Goal: Information Seeking & Learning: Learn about a topic

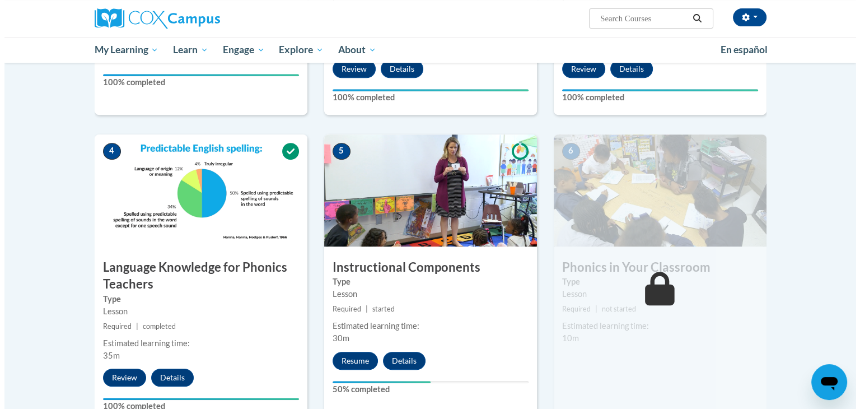
scroll to position [457, 0]
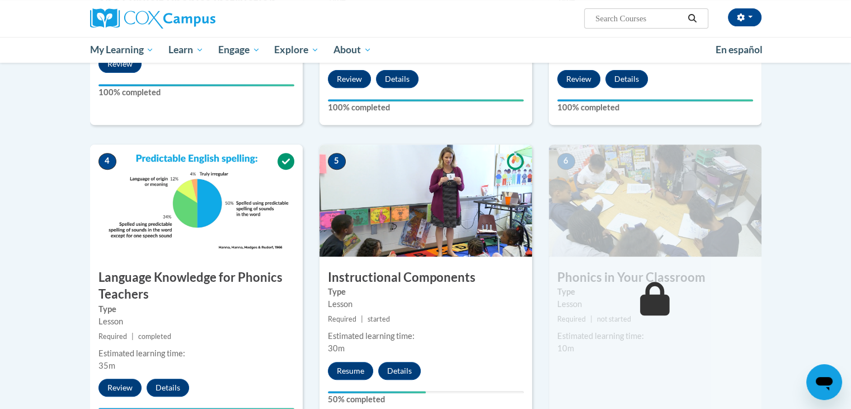
click at [575, 296] on label "Type" at bounding box center [656, 292] width 196 height 12
click at [351, 375] on button "Resume" at bounding box center [350, 371] width 45 height 18
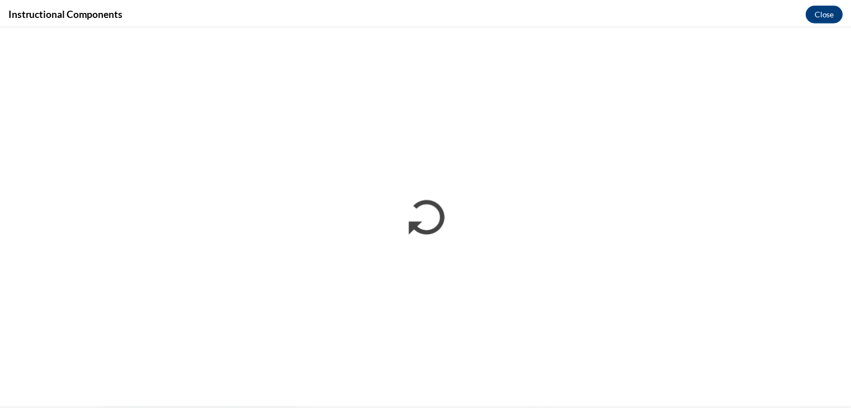
scroll to position [0, 0]
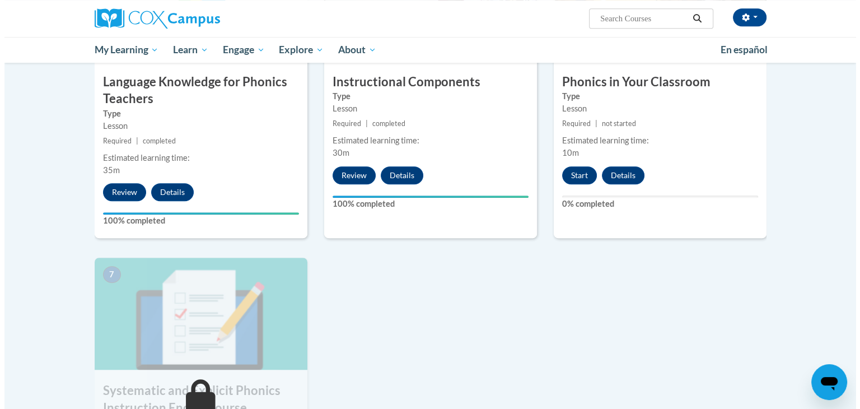
scroll to position [656, 0]
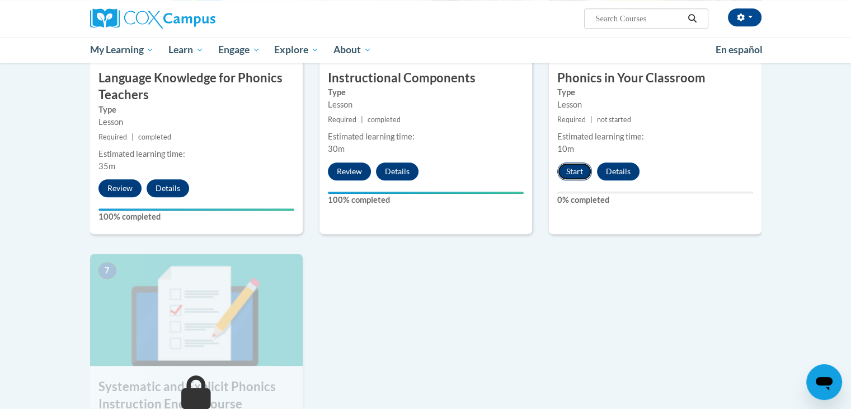
click at [581, 178] on button "Start" at bounding box center [575, 171] width 35 height 18
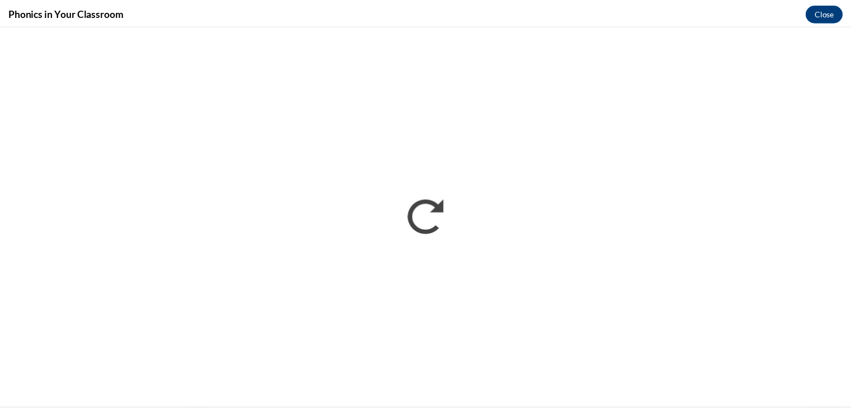
scroll to position [0, 0]
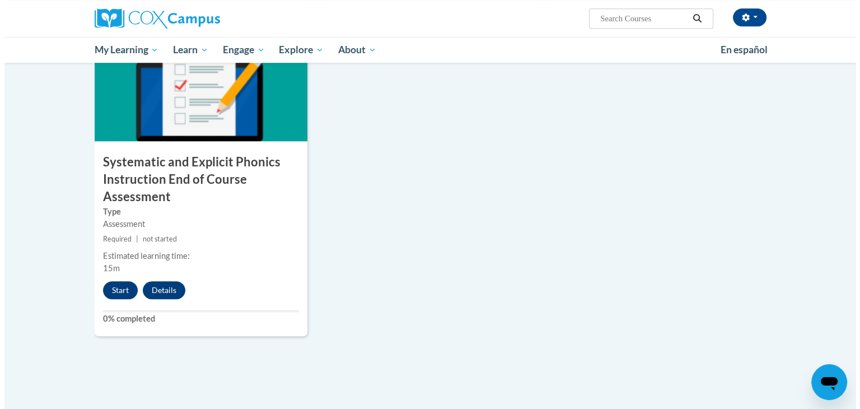
scroll to position [880, 0]
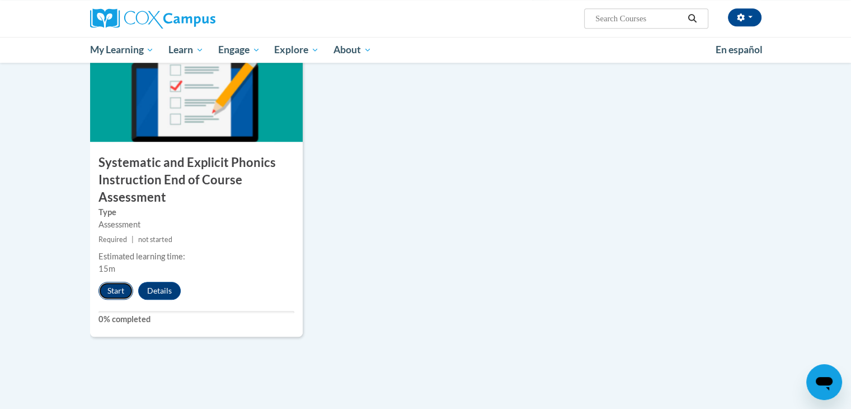
click at [103, 297] on button "Start" at bounding box center [116, 291] width 35 height 18
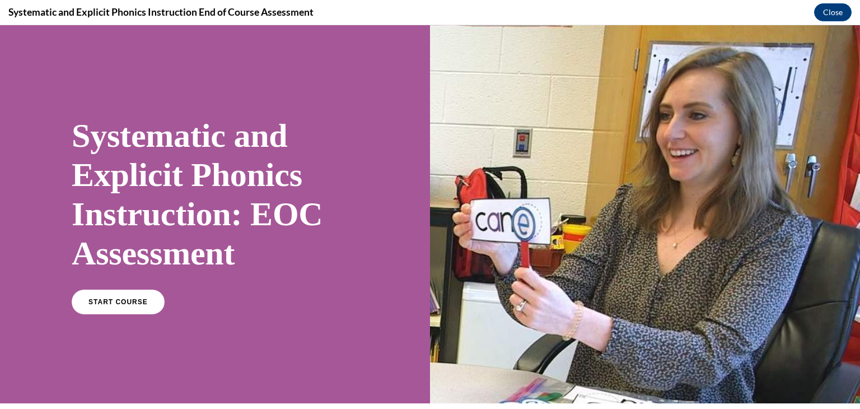
scroll to position [0, 0]
click at [104, 311] on link "START COURSE" at bounding box center [117, 302] width 97 height 26
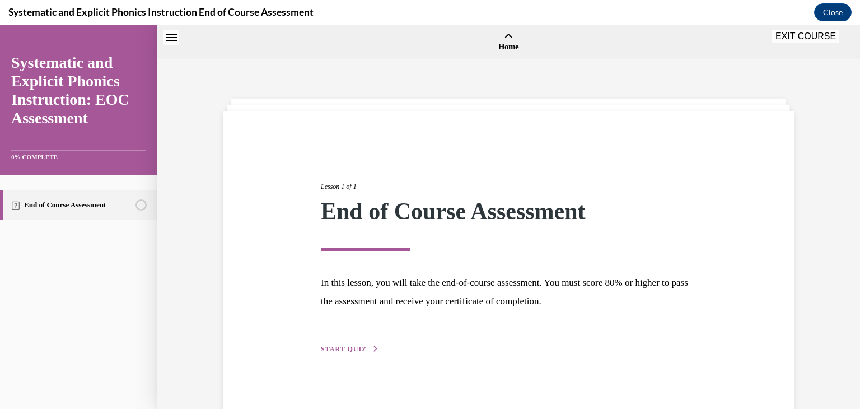
scroll to position [35, 0]
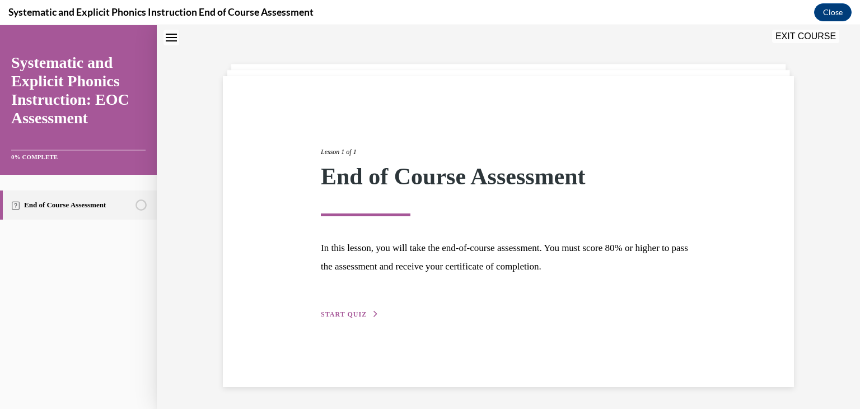
click at [348, 315] on span "START QUIZ" at bounding box center [344, 314] width 46 height 8
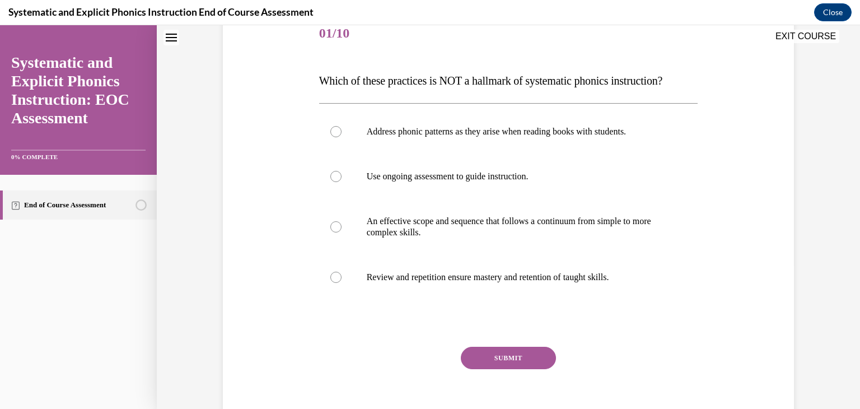
scroll to position [145, 0]
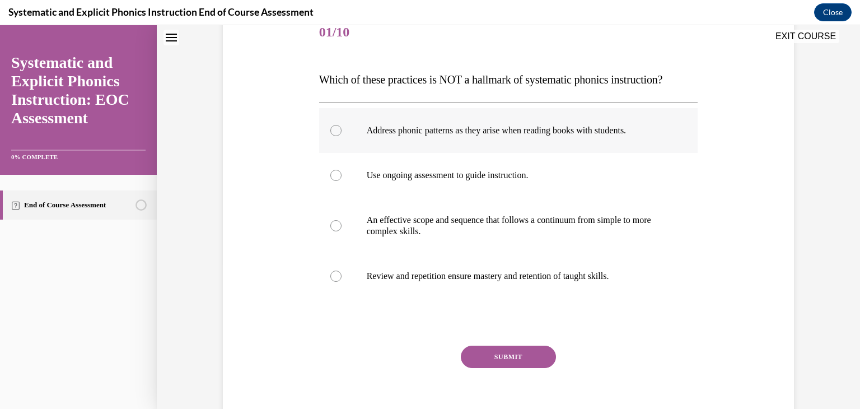
click at [553, 130] on p "Address phonic patterns as they arise when reading books with students." at bounding box center [518, 130] width 303 height 11
click at [540, 352] on button "SUBMIT" at bounding box center [508, 356] width 95 height 22
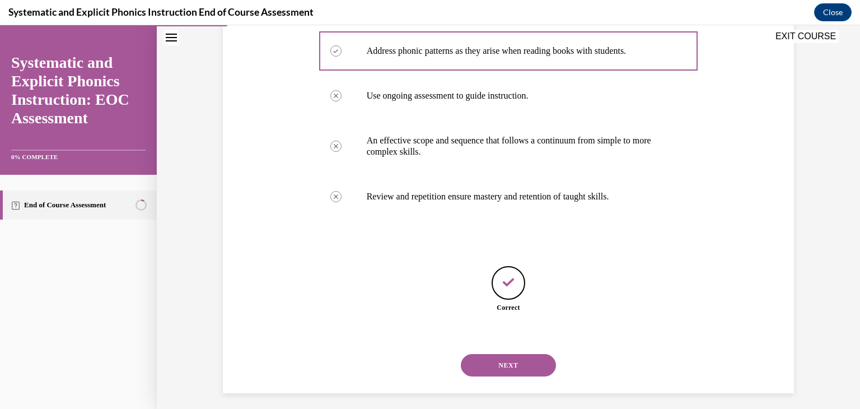
scroll to position [231, 0]
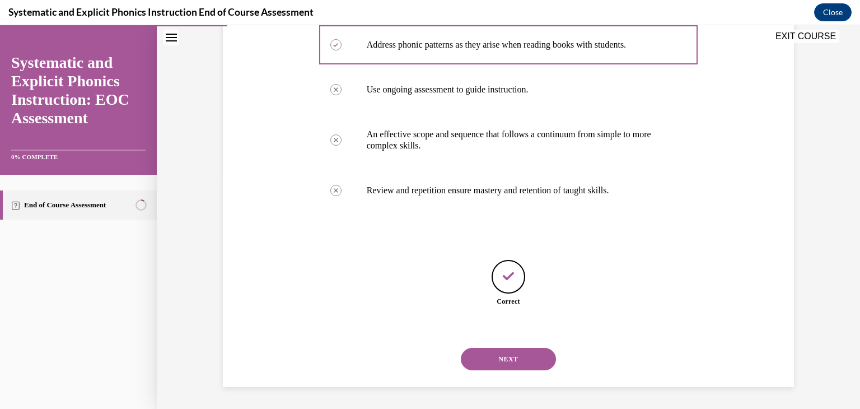
click at [522, 358] on button "NEXT" at bounding box center [508, 359] width 95 height 22
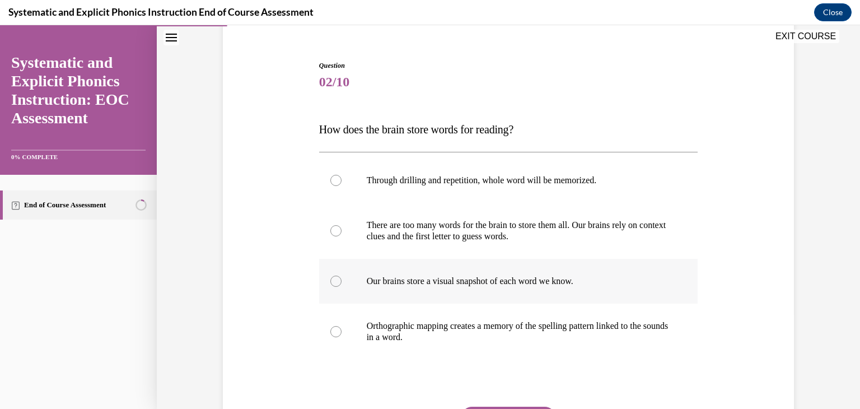
scroll to position [114, 0]
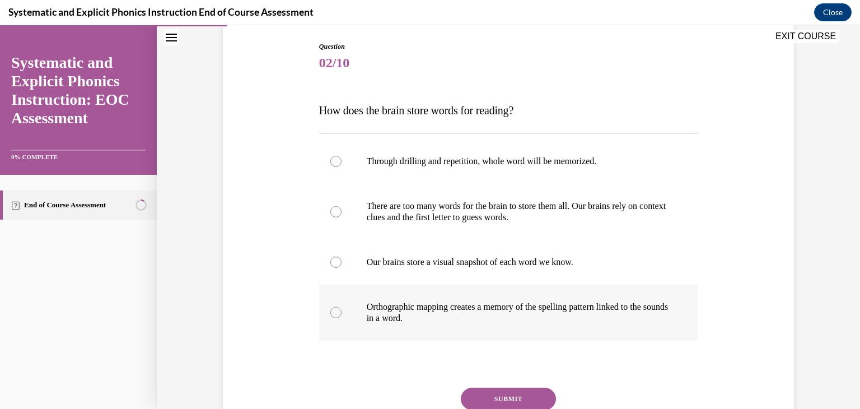
click at [593, 326] on div at bounding box center [508, 312] width 379 height 56
click at [520, 395] on button "SUBMIT" at bounding box center [508, 398] width 95 height 22
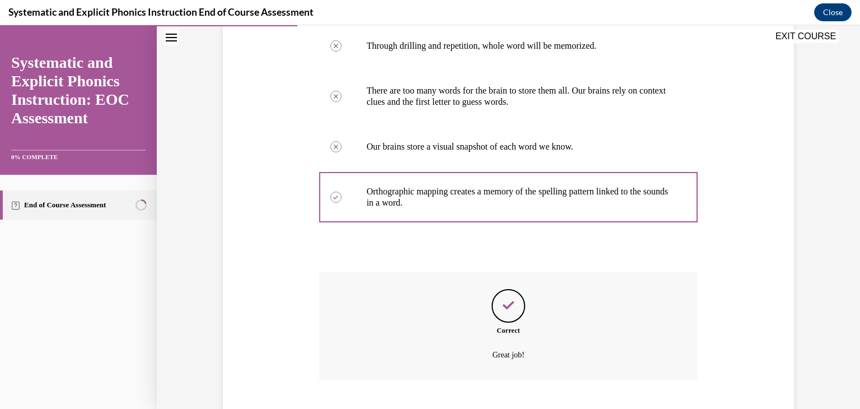
scroll to position [298, 0]
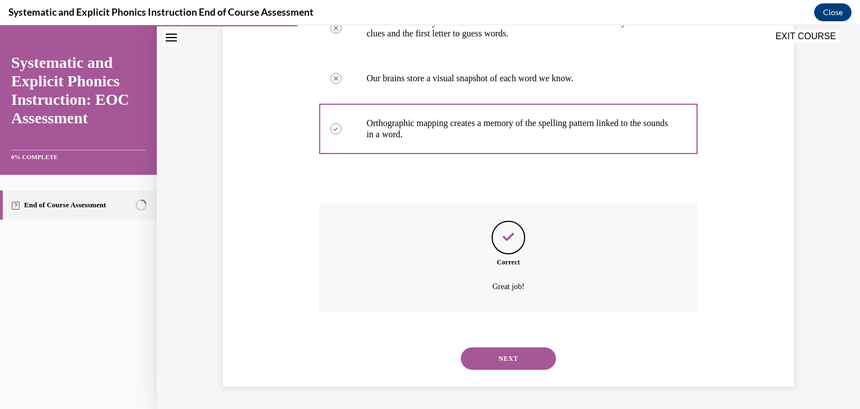
click at [515, 352] on button "NEXT" at bounding box center [508, 358] width 95 height 22
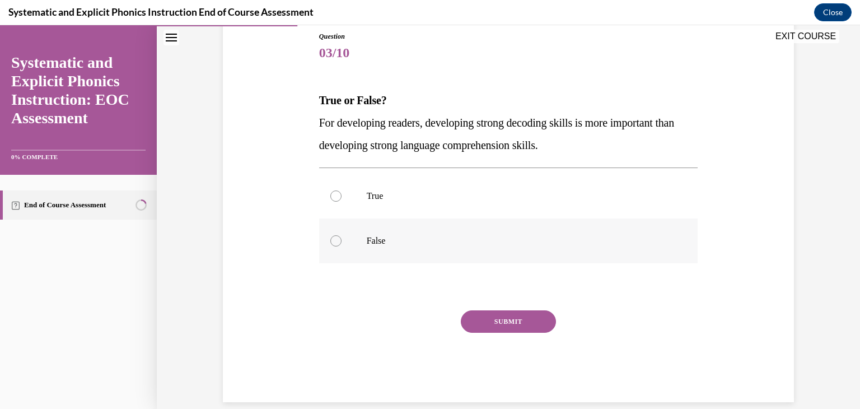
click at [490, 238] on p "False" at bounding box center [518, 240] width 303 height 11
click at [502, 314] on button "SUBMIT" at bounding box center [508, 321] width 95 height 22
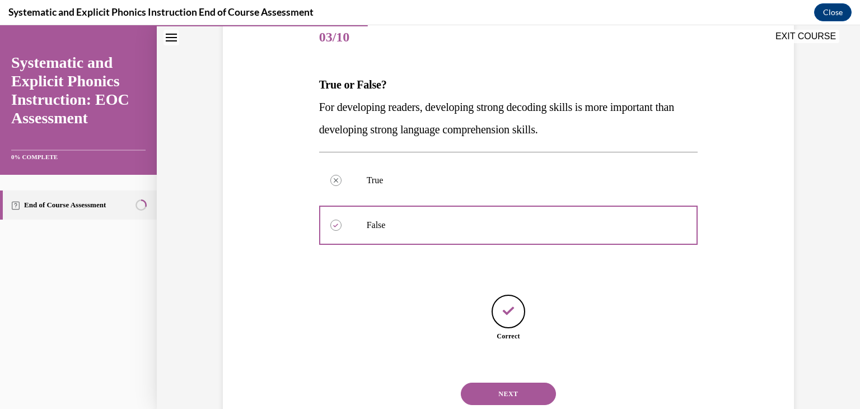
scroll to position [175, 0]
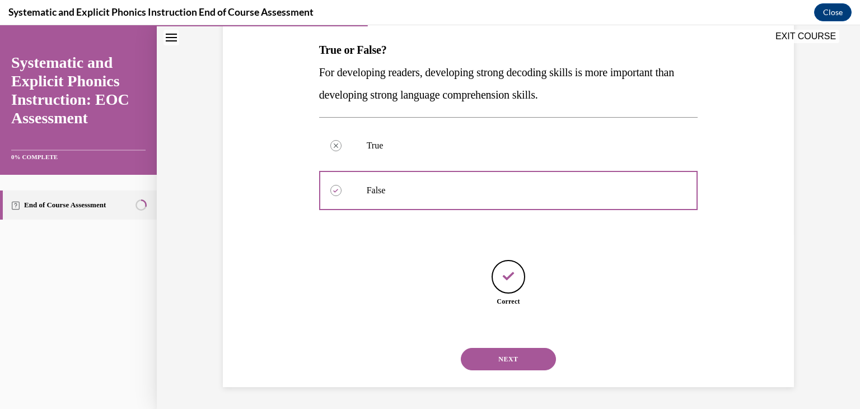
click at [529, 359] on button "NEXT" at bounding box center [508, 359] width 95 height 22
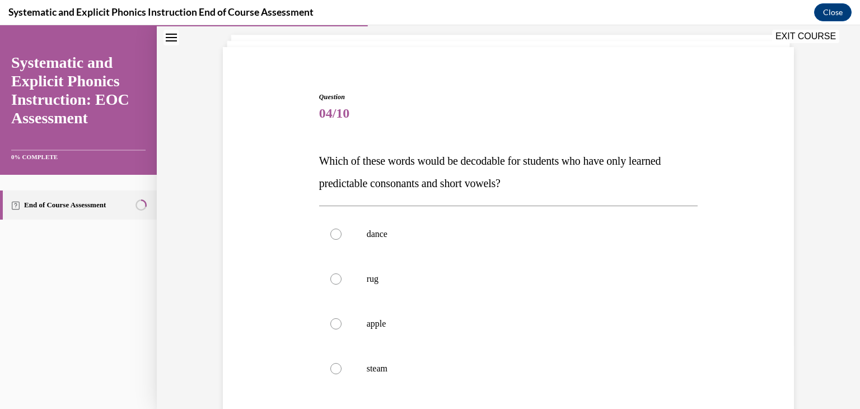
scroll to position [65, 0]
click at [540, 266] on div at bounding box center [508, 277] width 379 height 45
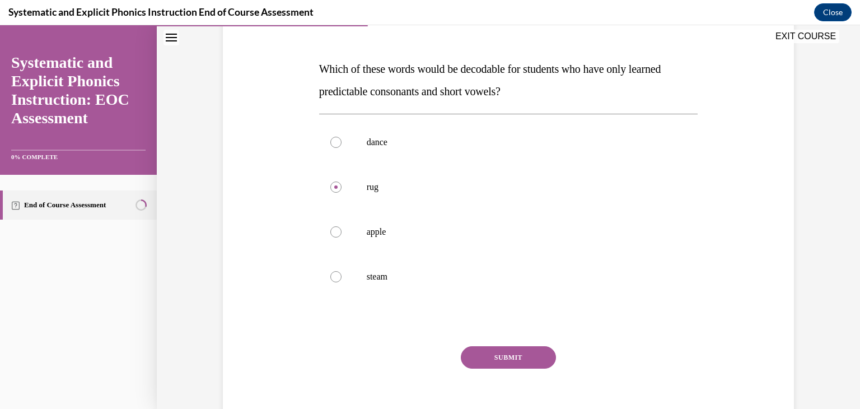
click at [535, 367] on button "SUBMIT" at bounding box center [508, 357] width 95 height 22
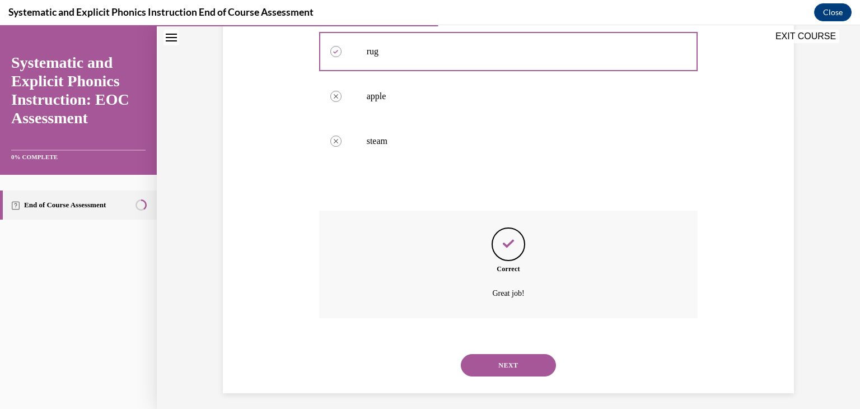
scroll to position [298, 0]
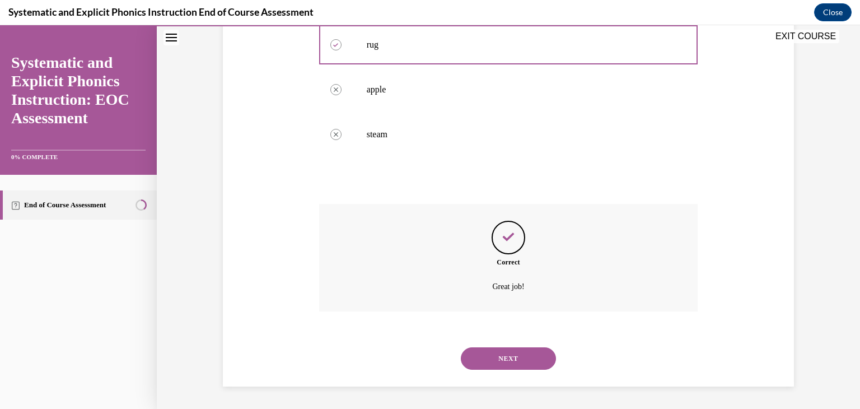
click at [497, 350] on button "NEXT" at bounding box center [508, 358] width 95 height 22
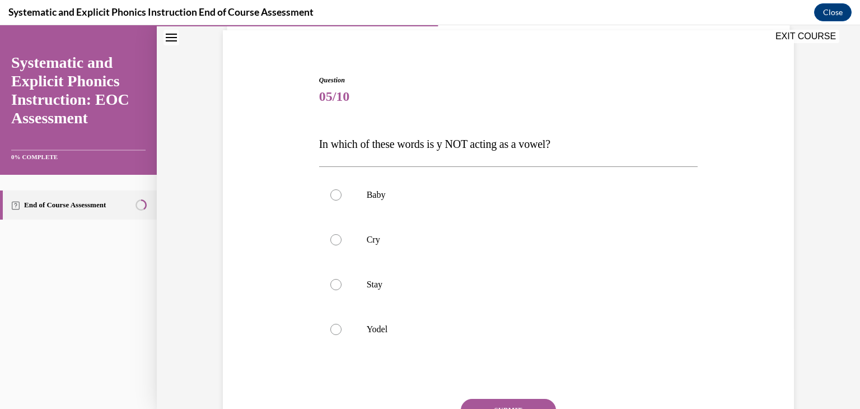
scroll to position [78, 0]
click at [476, 331] on p "Yodel" at bounding box center [518, 331] width 303 height 11
click at [499, 402] on button "SUBMIT" at bounding box center [508, 412] width 95 height 22
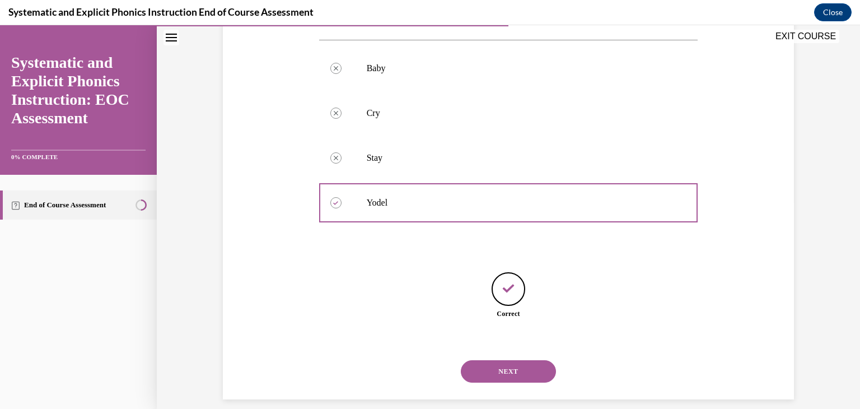
scroll to position [219, 0]
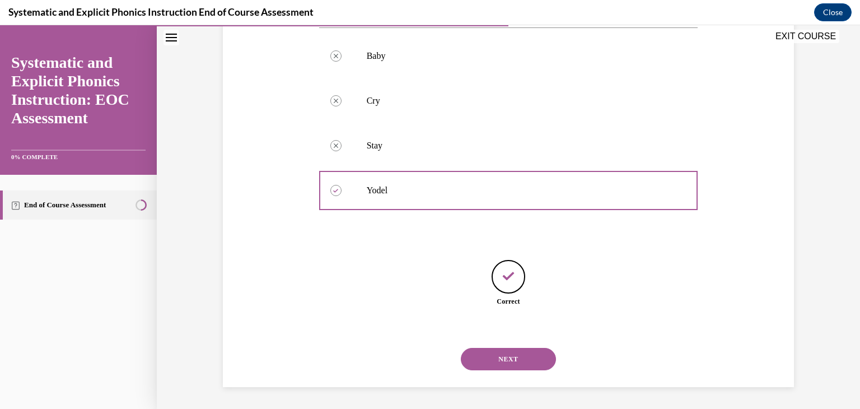
click at [520, 358] on button "NEXT" at bounding box center [508, 359] width 95 height 22
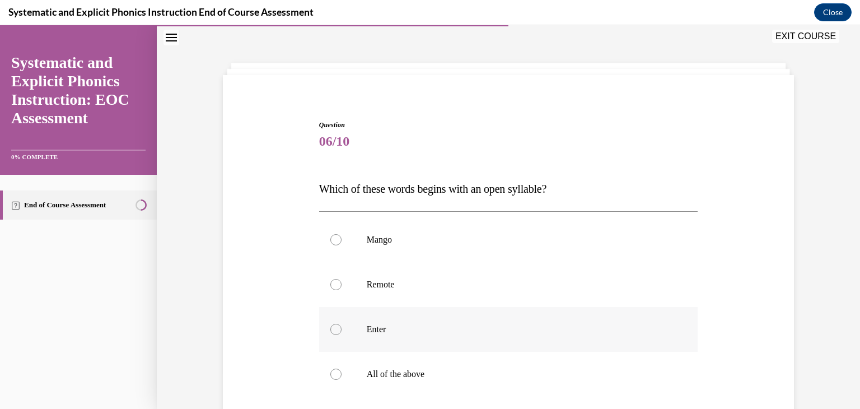
scroll to position [71, 0]
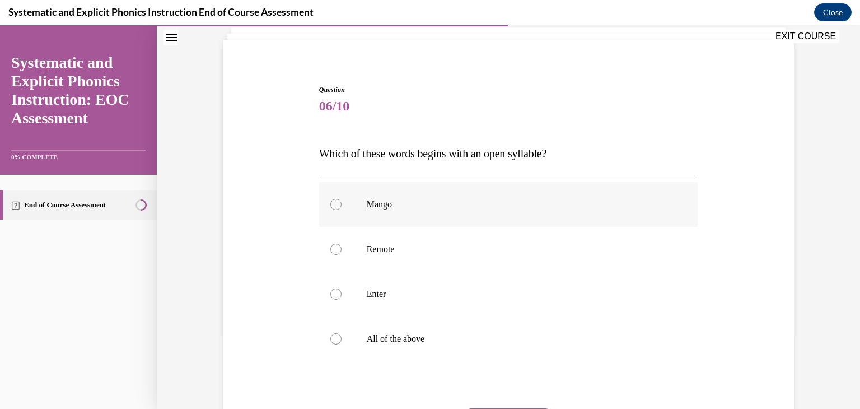
click at [624, 207] on p "Mango" at bounding box center [518, 204] width 303 height 11
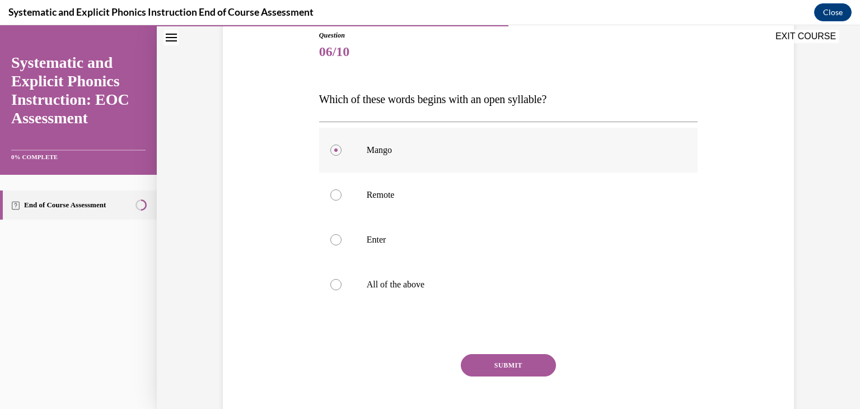
scroll to position [130, 0]
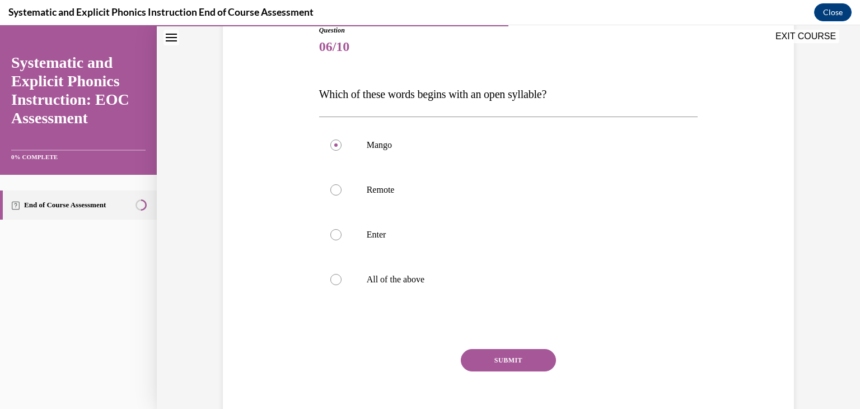
click at [522, 354] on button "SUBMIT" at bounding box center [508, 360] width 95 height 22
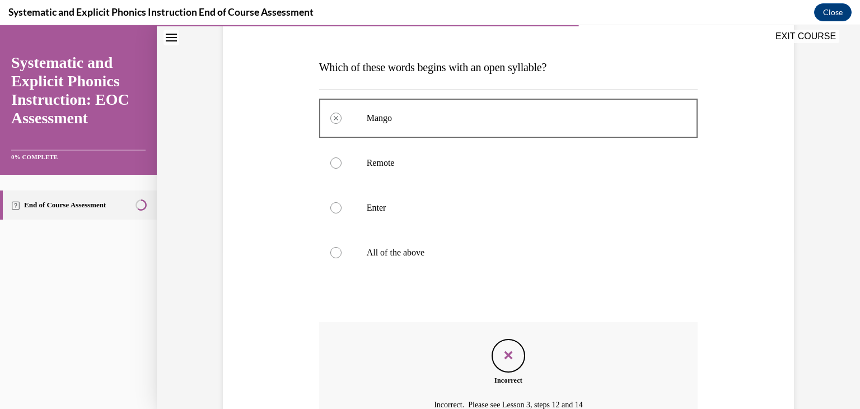
scroll to position [157, 0]
click at [512, 262] on div at bounding box center [508, 253] width 379 height 45
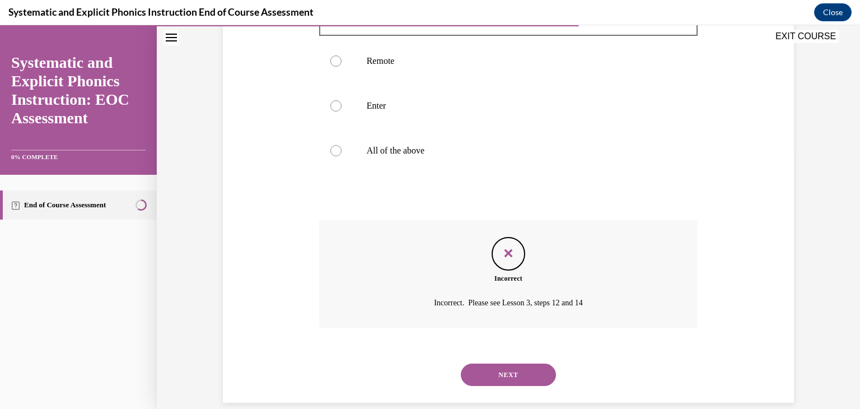
scroll to position [265, 0]
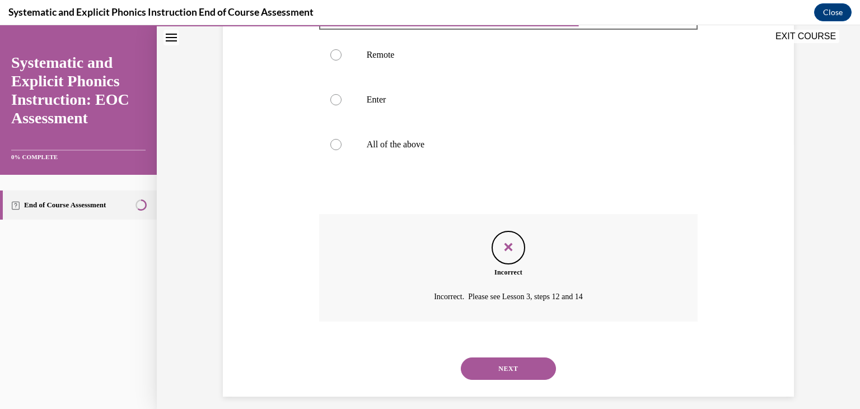
click at [531, 367] on button "NEXT" at bounding box center [508, 368] width 95 height 22
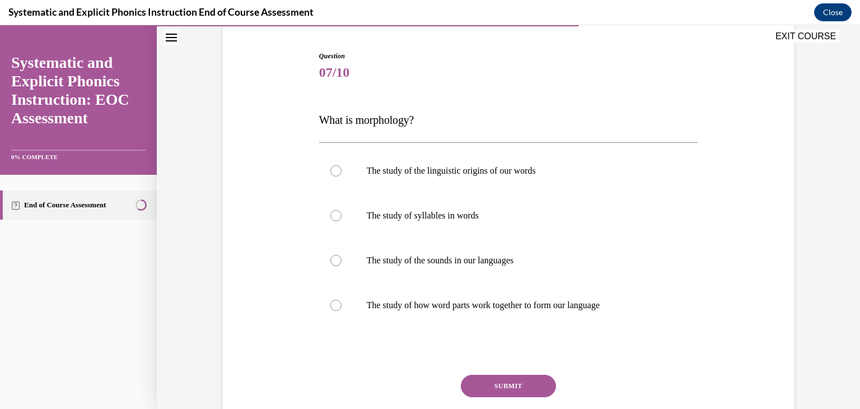
scroll to position [106, 0]
click at [412, 303] on p "The study of how word parts work together to form our language" at bounding box center [518, 303] width 303 height 11
click at [483, 384] on button "SUBMIT" at bounding box center [508, 384] width 95 height 22
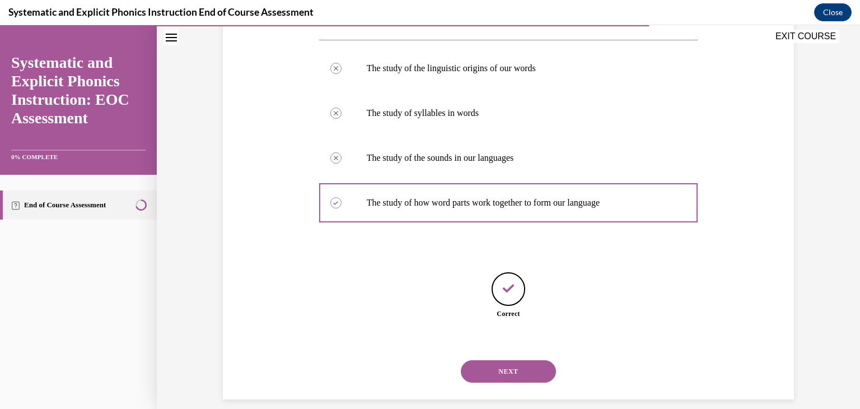
scroll to position [219, 0]
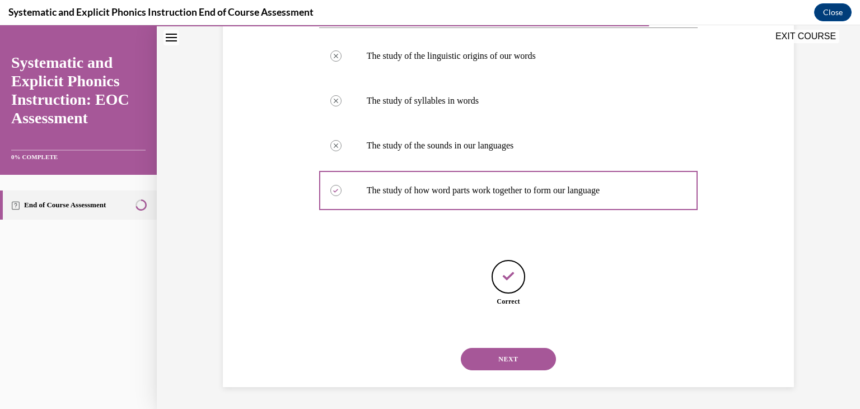
click at [500, 358] on button "NEXT" at bounding box center [508, 359] width 95 height 22
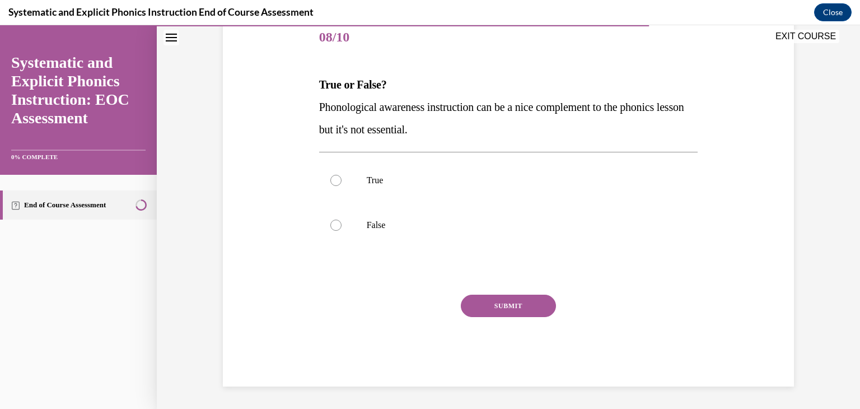
scroll to position [124, 0]
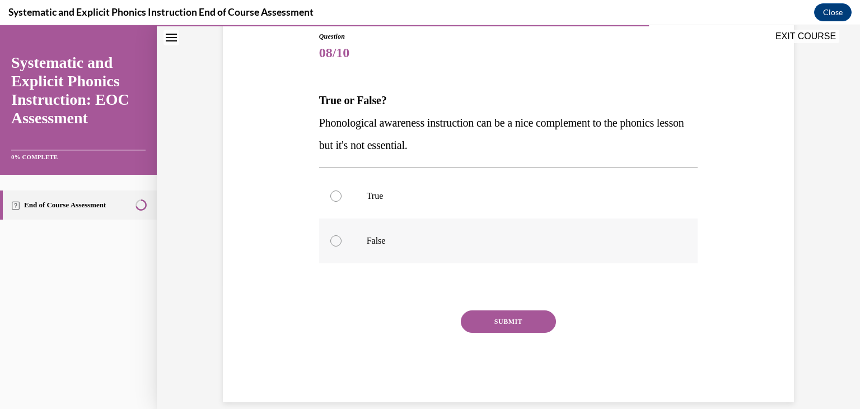
click at [378, 223] on div at bounding box center [508, 240] width 379 height 45
click at [485, 315] on button "SUBMIT" at bounding box center [508, 321] width 95 height 22
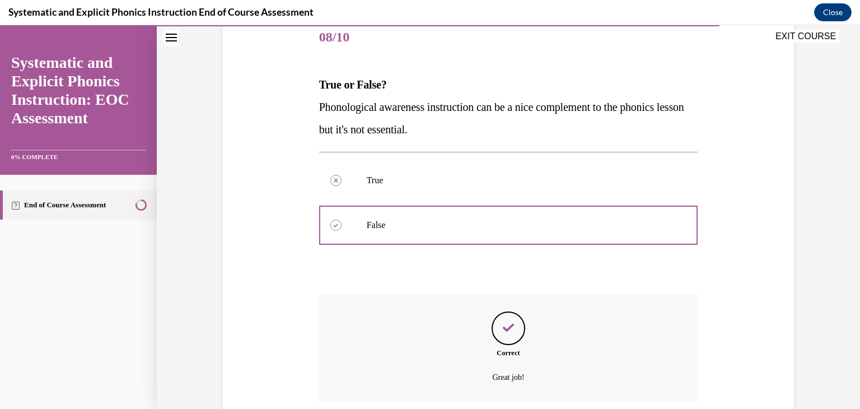
scroll to position [231, 0]
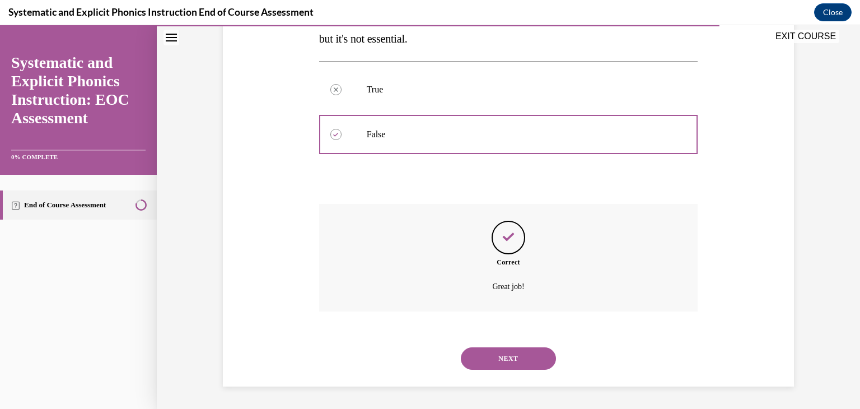
click at [500, 352] on button "NEXT" at bounding box center [508, 358] width 95 height 22
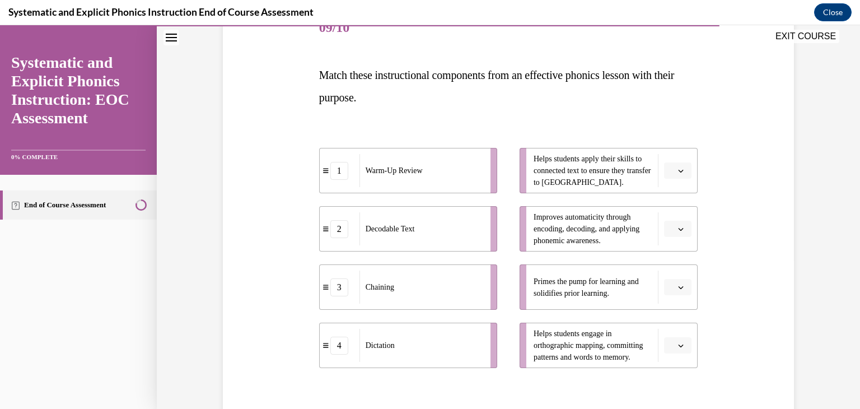
scroll to position [157, 0]
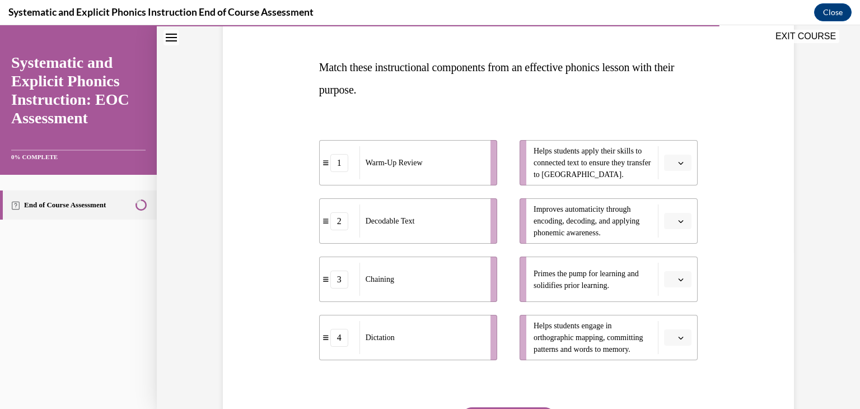
click at [672, 279] on button "button" at bounding box center [677, 279] width 27 height 17
click at [679, 327] on div "1" at bounding box center [672, 326] width 28 height 22
click at [678, 162] on icon "button" at bounding box center [681, 163] width 6 height 6
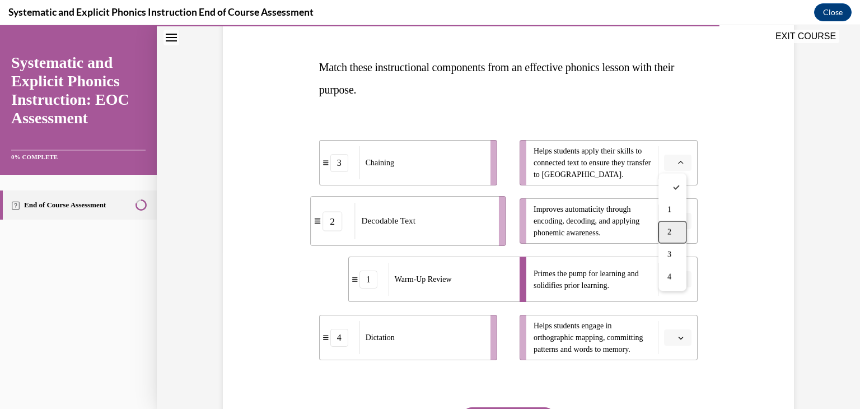
click at [675, 227] on div "2" at bounding box center [672, 232] width 28 height 22
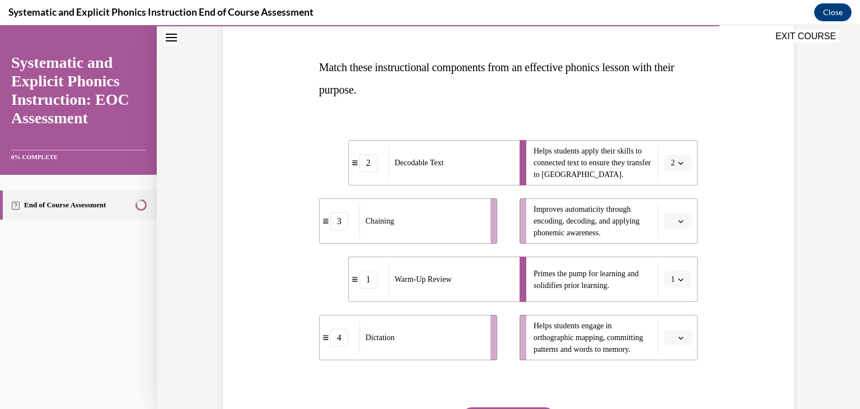
click at [671, 336] on span "Please select an option" at bounding box center [673, 337] width 4 height 11
click at [670, 289] on span "3" at bounding box center [669, 289] width 4 height 9
click at [676, 227] on button "button" at bounding box center [677, 221] width 27 height 17
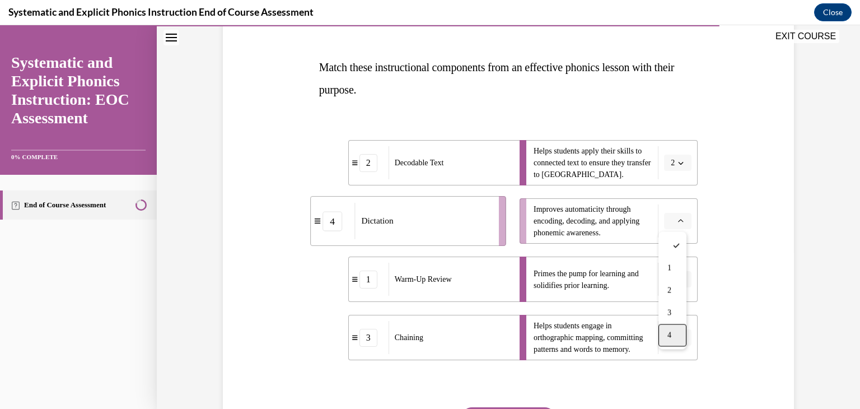
click at [672, 334] on div "4" at bounding box center [672, 335] width 28 height 22
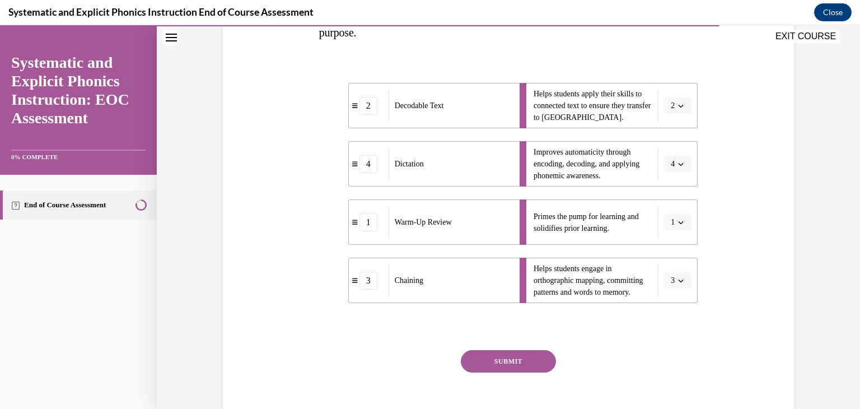
click at [478, 354] on button "SUBMIT" at bounding box center [508, 361] width 95 height 22
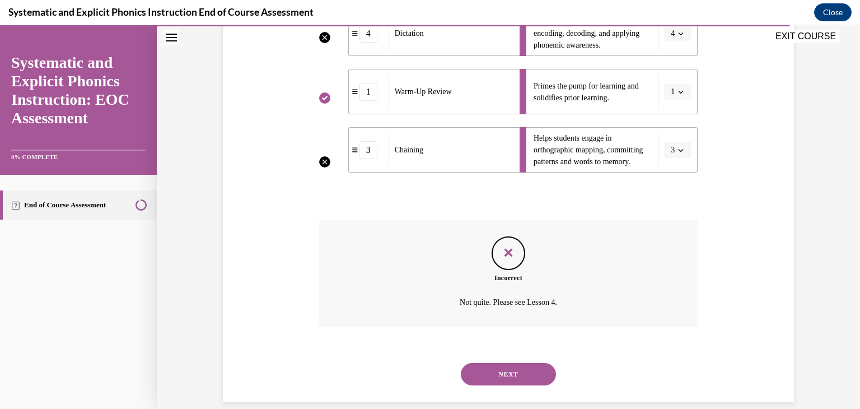
scroll to position [361, 0]
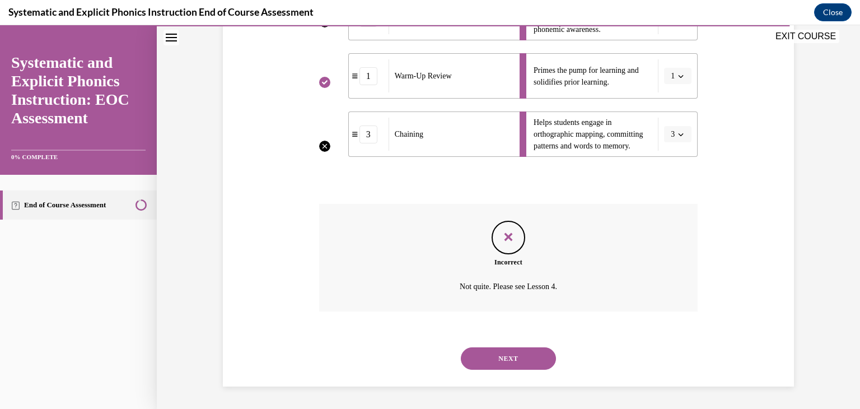
click at [486, 361] on button "NEXT" at bounding box center [508, 358] width 95 height 22
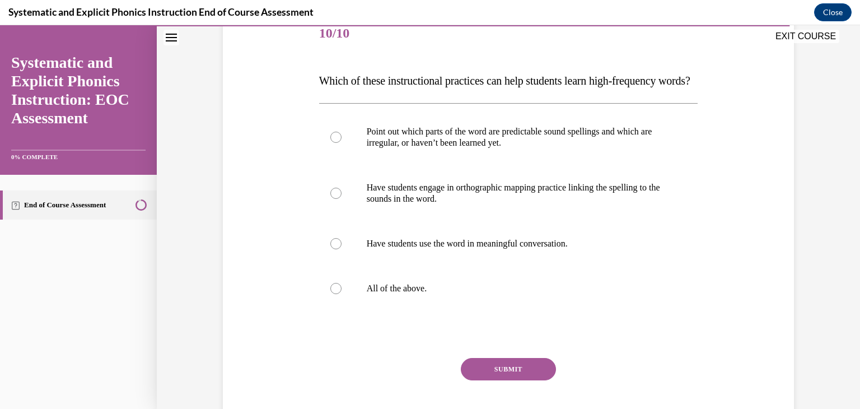
scroll to position [146, 0]
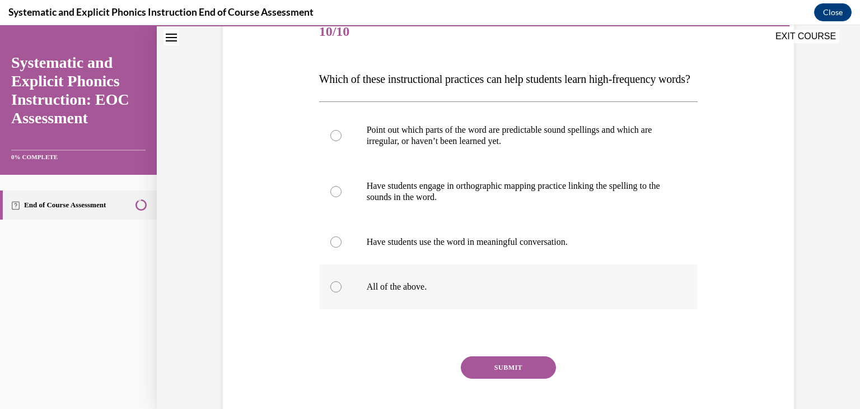
click at [353, 309] on div at bounding box center [508, 286] width 379 height 45
click at [494, 378] on button "SUBMIT" at bounding box center [508, 367] width 95 height 22
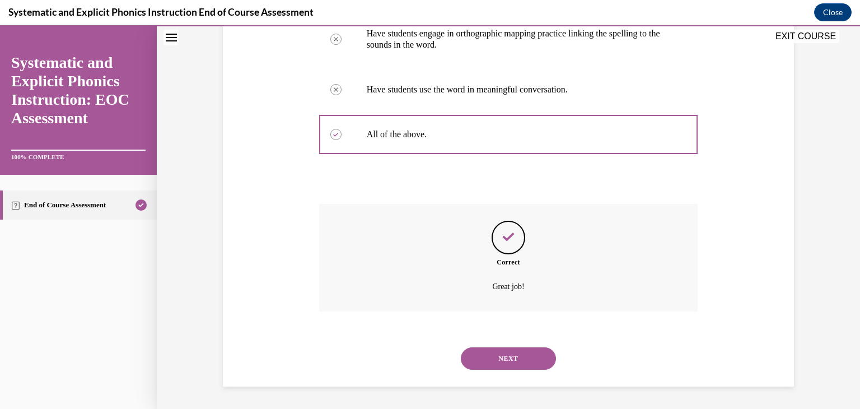
scroll to position [320, 0]
click at [507, 358] on button "NEXT" at bounding box center [508, 358] width 95 height 22
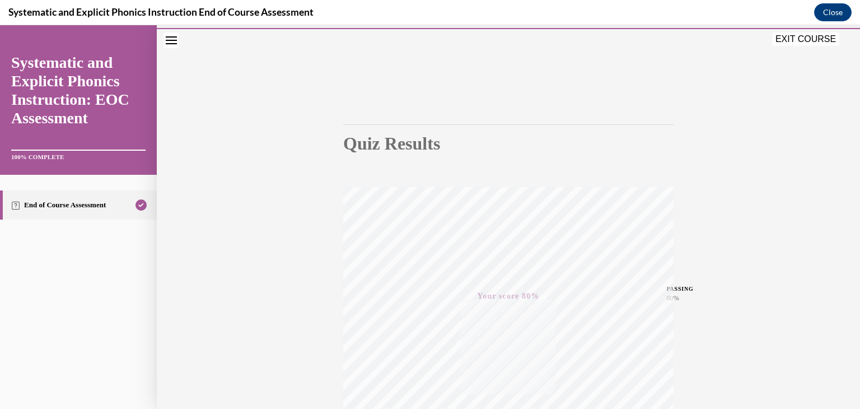
scroll to position [0, 0]
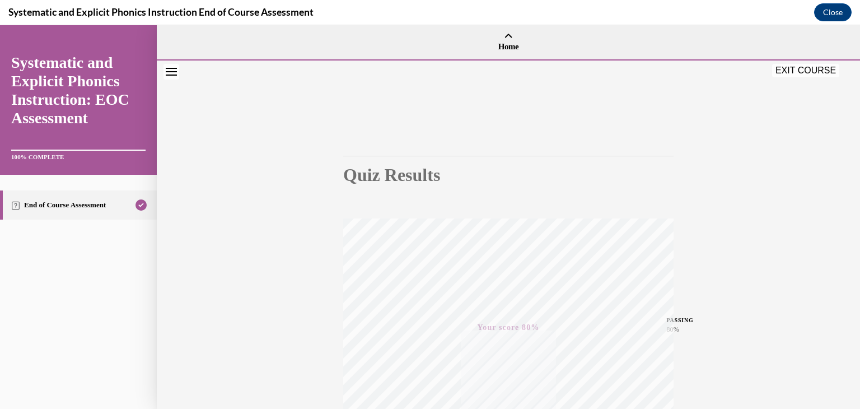
click at [821, 78] on div "EXIT COURSE" at bounding box center [807, 72] width 70 height 16
click at [829, 69] on button "EXIT COURSE" at bounding box center [805, 70] width 67 height 13
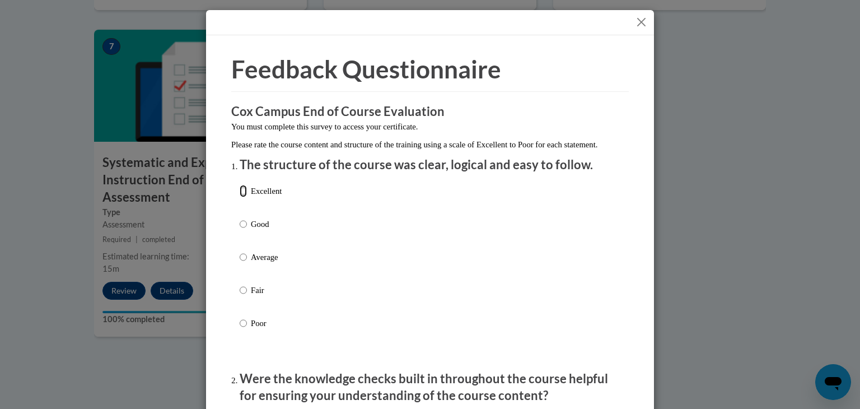
click at [241, 197] on input "Excellent" at bounding box center [243, 191] width 7 height 12
radio input "true"
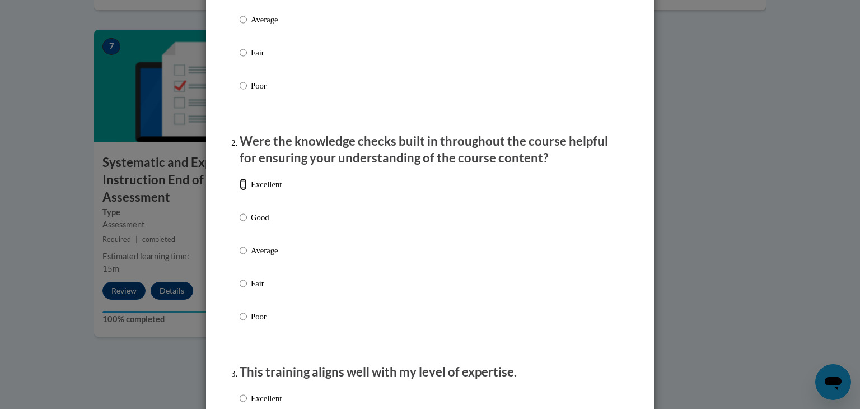
click at [240, 190] on input "Excellent" at bounding box center [243, 184] width 7 height 12
radio input "true"
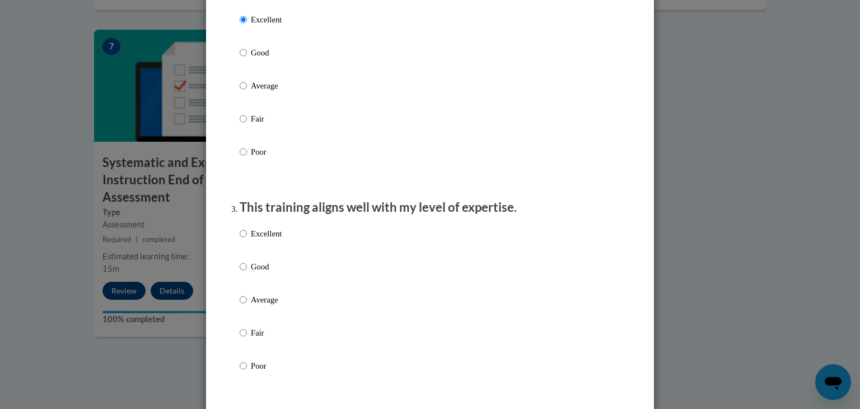
click at [247, 258] on label "Excellent" at bounding box center [261, 242] width 42 height 30
click at [247, 240] on input "Excellent" at bounding box center [243, 233] width 7 height 12
radio input "true"
click at [241, 240] on input "Excellent" at bounding box center [243, 233] width 7 height 12
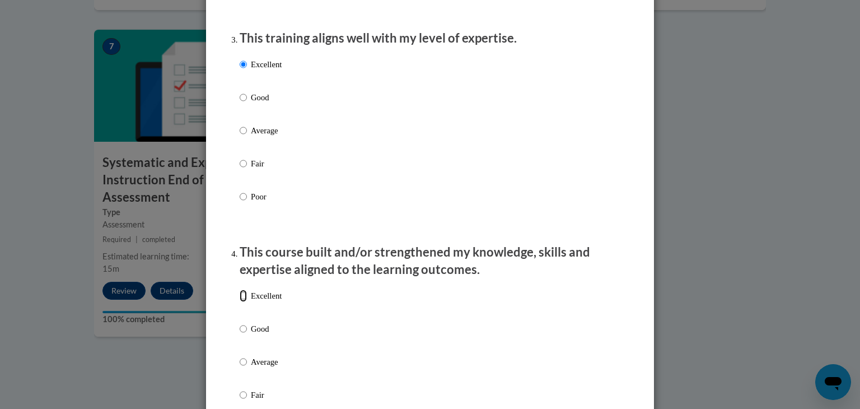
click at [240, 302] on input "Excellent" at bounding box center [243, 295] width 7 height 12
radio input "true"
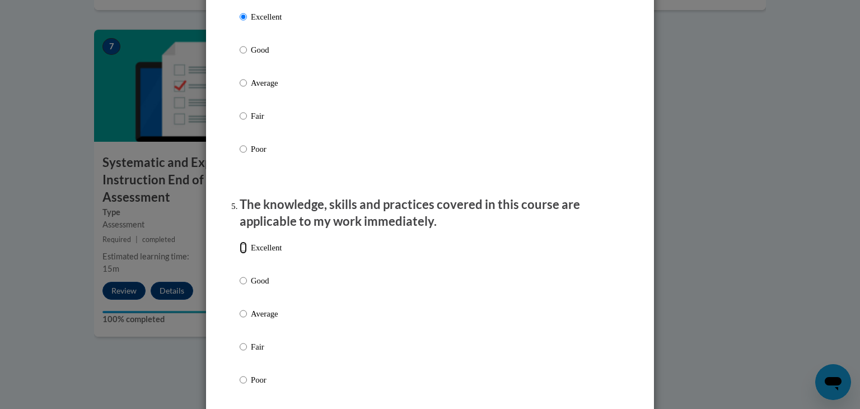
click at [240, 254] on input "Excellent" at bounding box center [243, 247] width 7 height 12
radio input "true"
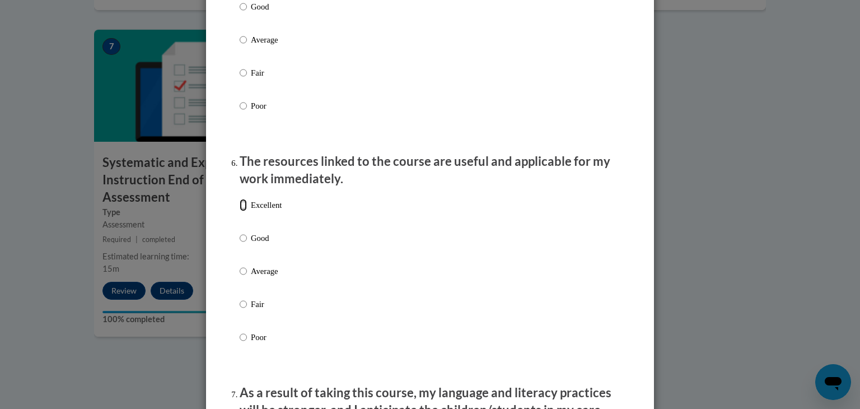
click at [240, 211] on input "Excellent" at bounding box center [243, 205] width 7 height 12
radio input "true"
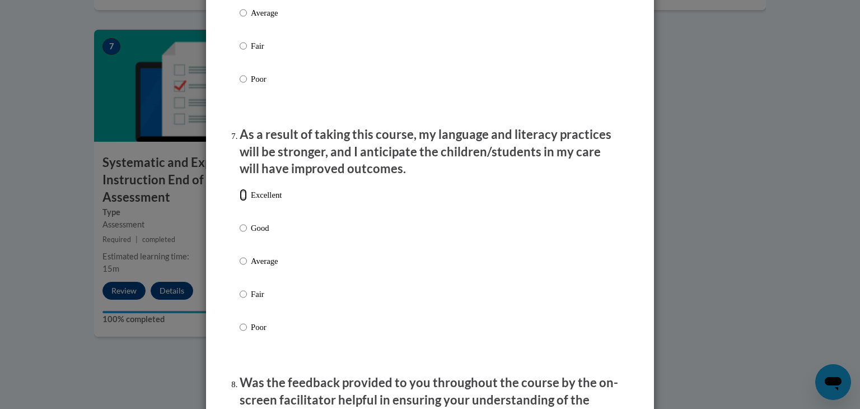
click at [241, 201] on input "Excellent" at bounding box center [243, 195] width 7 height 12
radio input "true"
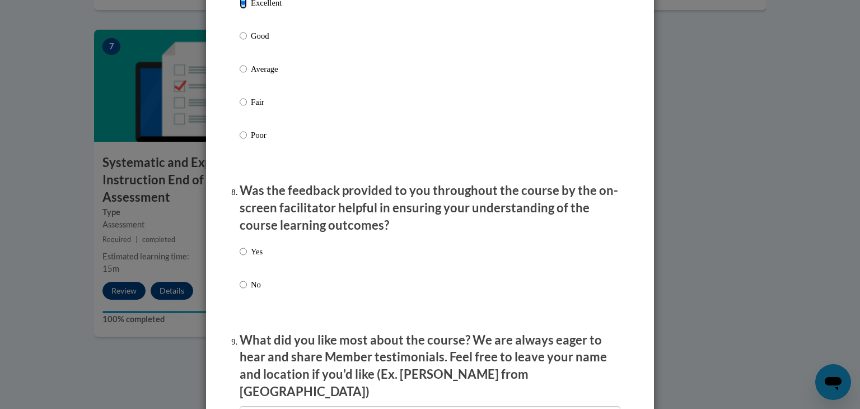
scroll to position [1574, 0]
click at [241, 257] on input "Yes" at bounding box center [243, 251] width 7 height 12
radio input "true"
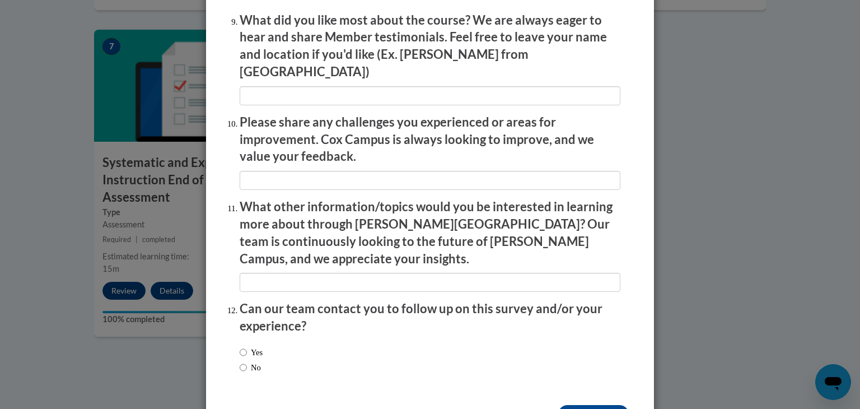
scroll to position [1923, 0]
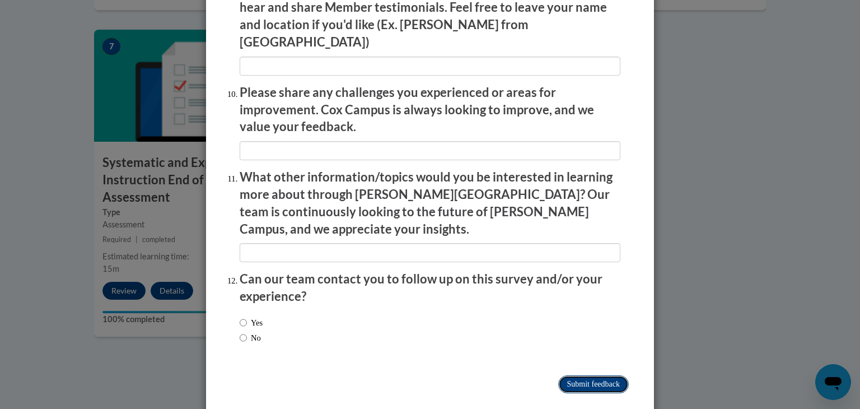
click at [567, 375] on input "Submit feedback" at bounding box center [593, 384] width 71 height 18
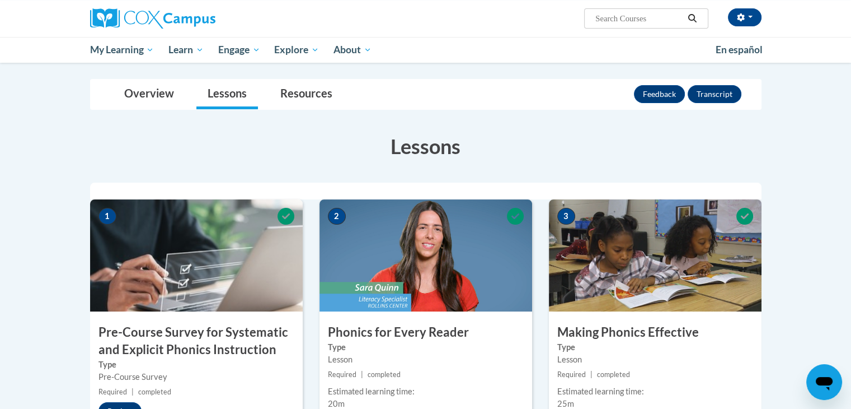
scroll to position [0, 0]
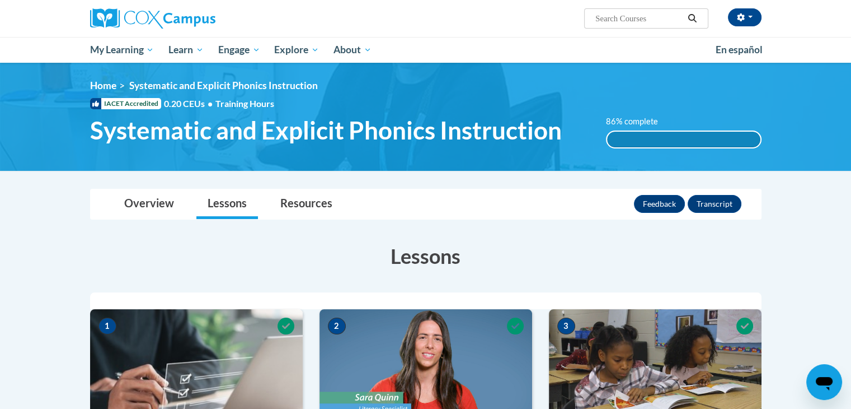
click at [642, 127] on label "86% complete" at bounding box center [638, 121] width 64 height 12
click at [620, 142] on div "86% complete" at bounding box center [683, 140] width 153 height 16
click at [141, 203] on link "Overview" at bounding box center [149, 204] width 72 height 30
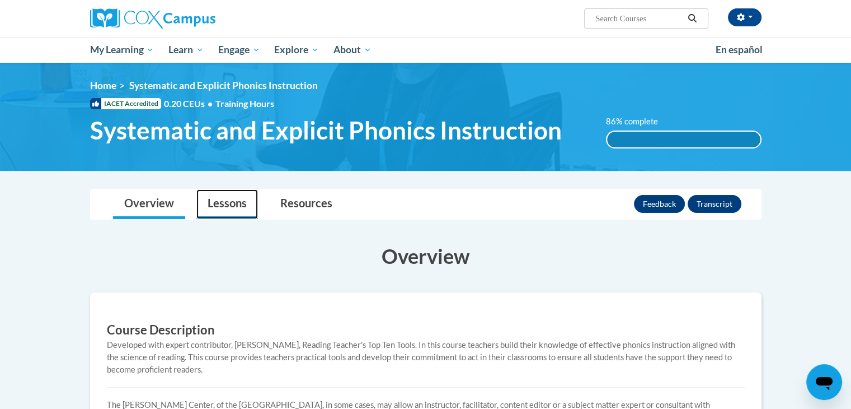
click at [214, 200] on link "Lessons" at bounding box center [227, 204] width 62 height 30
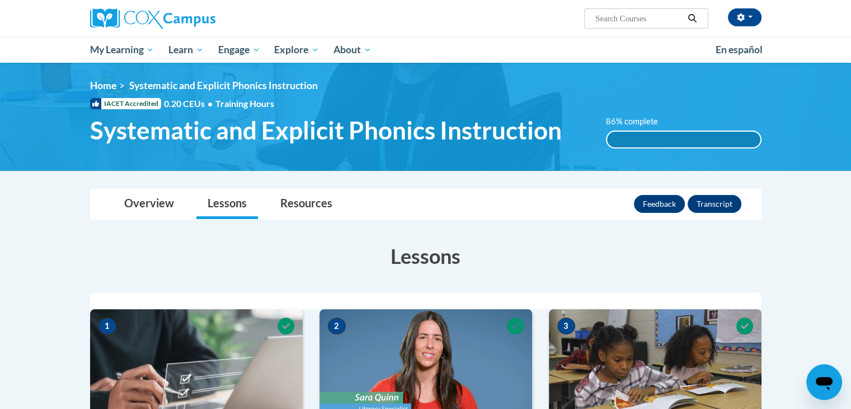
click at [273, 249] on h3 "Lessons" at bounding box center [426, 256] width 672 height 28
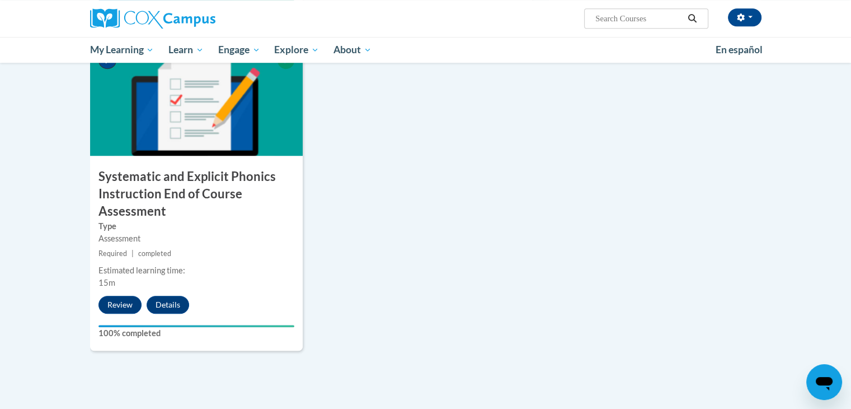
scroll to position [896, 0]
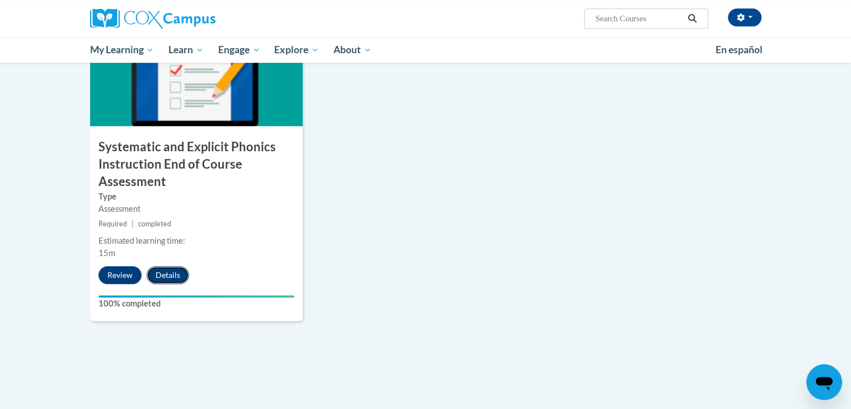
click at [163, 274] on button "Details" at bounding box center [168, 275] width 43 height 18
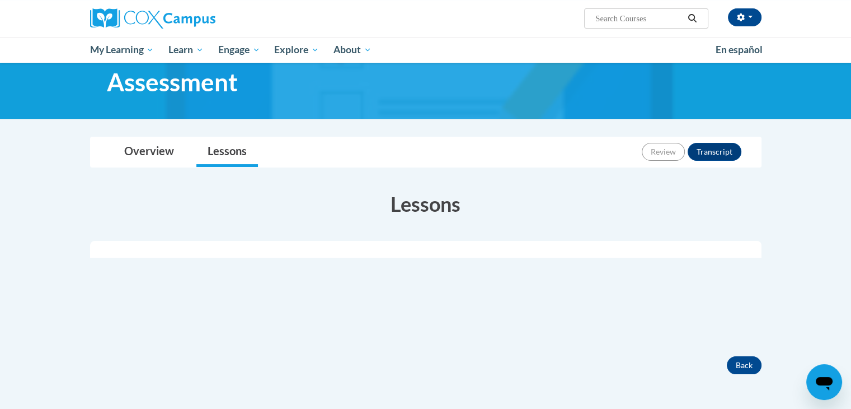
scroll to position [112, 0]
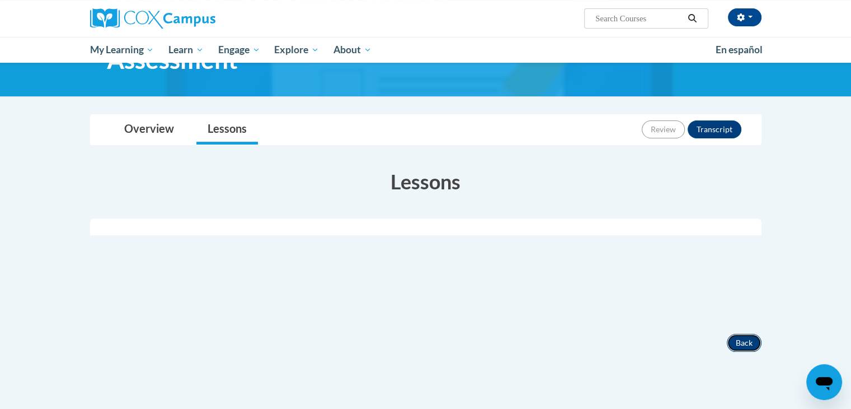
click at [733, 342] on button "Back" at bounding box center [744, 343] width 35 height 18
